Goal: Find specific page/section: Find specific page/section

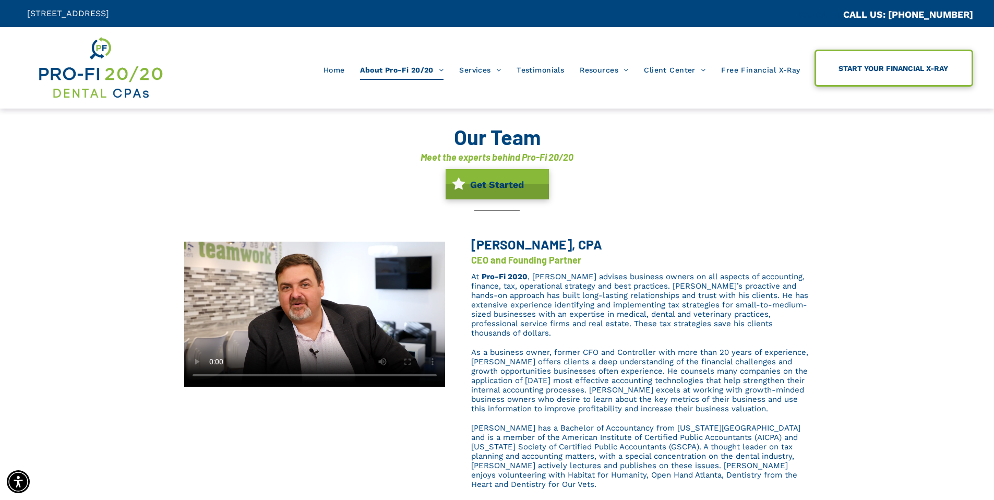
click at [912, 73] on span "START YOUR FINANCIAL X-RAY" at bounding box center [893, 68] width 117 height 19
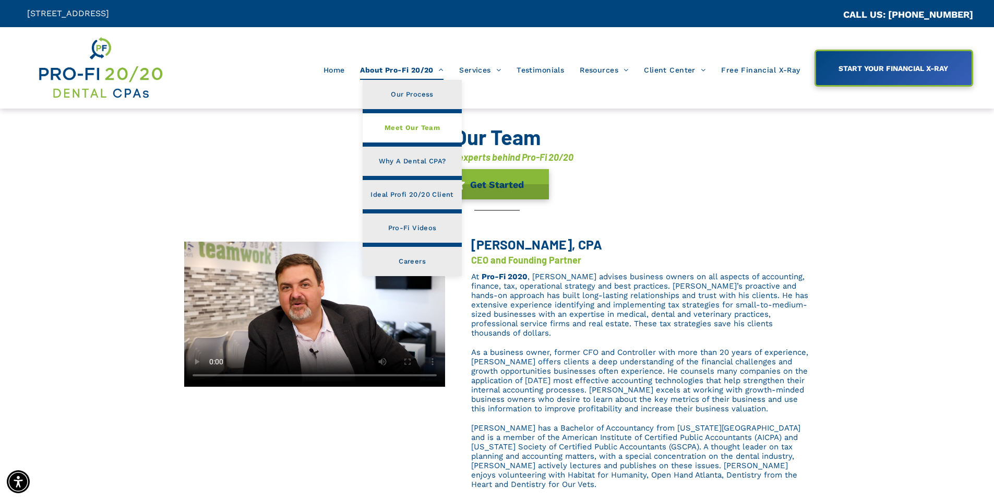
click at [427, 124] on span "Meet Our Team" at bounding box center [412, 128] width 55 height 14
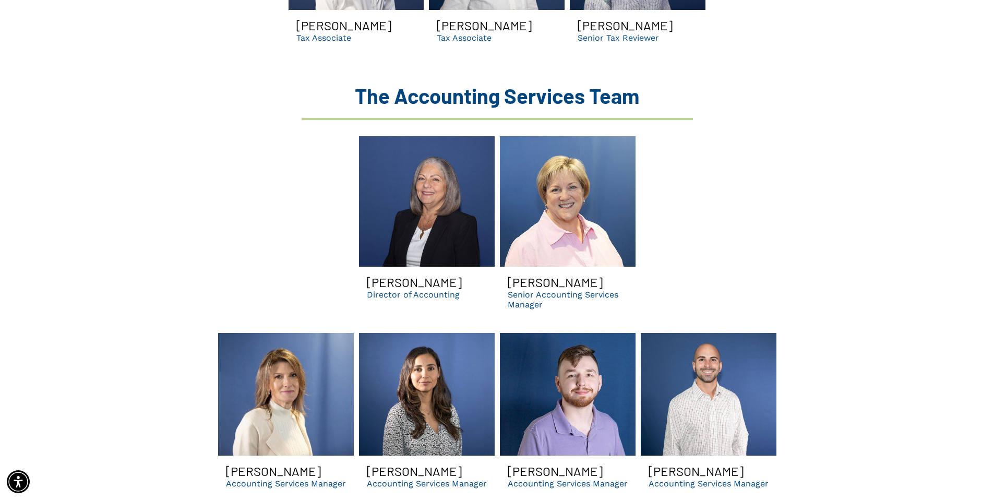
scroll to position [1798, 0]
